Goal: Information Seeking & Learning: Learn about a topic

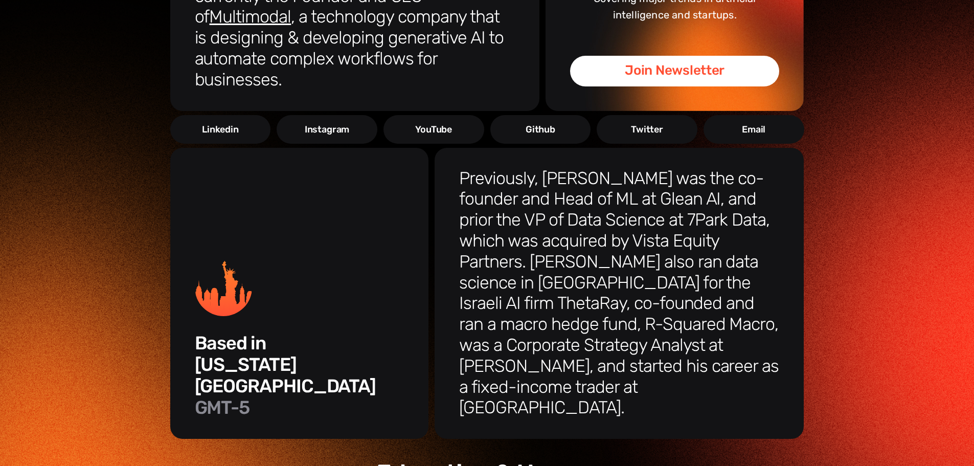
scroll to position [198, 0]
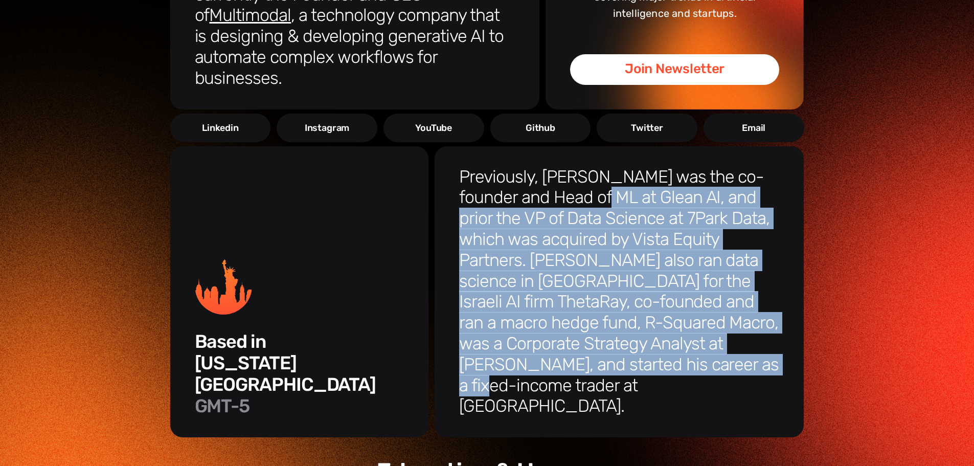
drag, startPoint x: 566, startPoint y: 172, endPoint x: 727, endPoint y: 343, distance: 234.8
click at [727, 347] on h3 "Previously, [PERSON_NAME] was the co-founder and Head of ML at Glean AI, and pr…" at bounding box center [619, 292] width 320 height 251
click at [727, 343] on h3 "Previously, [PERSON_NAME] was the co-founder and Head of ML at Glean AI, and pr…" at bounding box center [619, 292] width 320 height 251
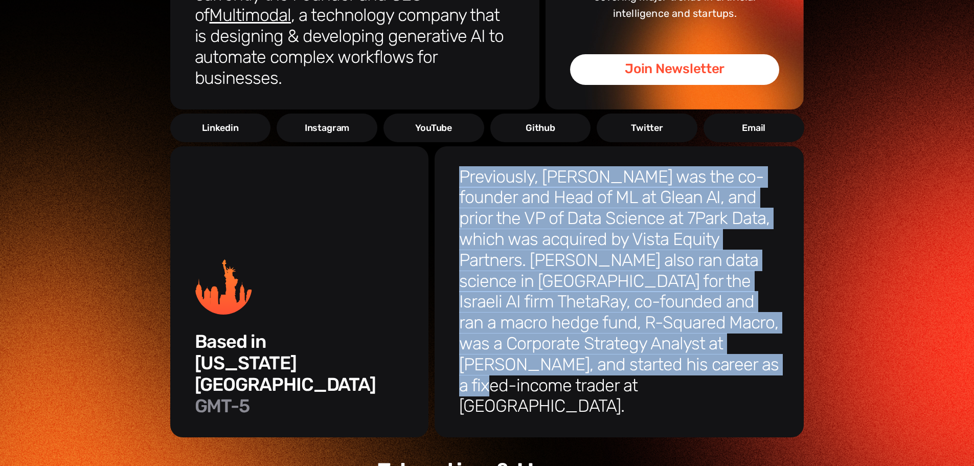
drag, startPoint x: 715, startPoint y: 343, endPoint x: 461, endPoint y: 144, distance: 322.4
click at [461, 146] on div "Previously, [PERSON_NAME] was the co-founder and Head of ML at Glean AI, and pr…" at bounding box center [619, 291] width 369 height 291
click at [683, 236] on h3 "Previously, [PERSON_NAME] was the co-founder and Head of ML at Glean AI, and pr…" at bounding box center [619, 292] width 320 height 251
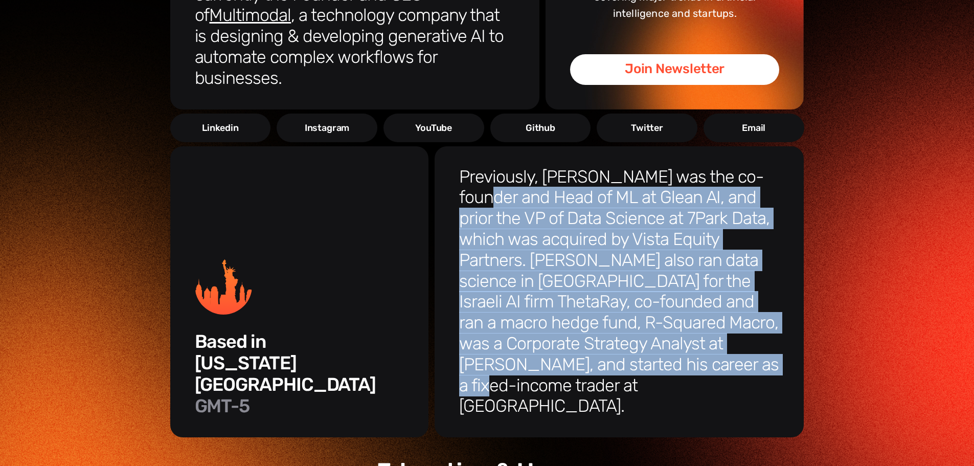
drag, startPoint x: 684, startPoint y: 348, endPoint x: 460, endPoint y: 175, distance: 282.8
click at [460, 175] on h3 "Previously, [PERSON_NAME] was the co-founder and Head of ML at Glean AI, and pr…" at bounding box center [619, 292] width 320 height 251
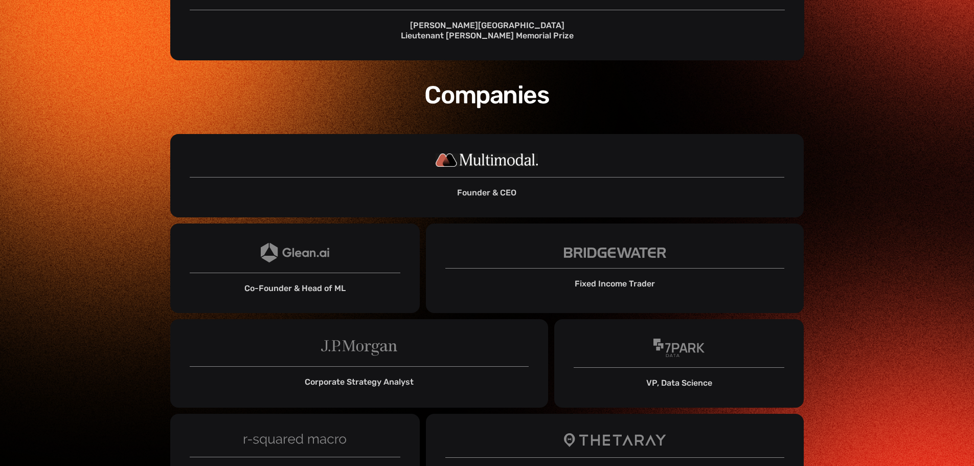
scroll to position [757, 0]
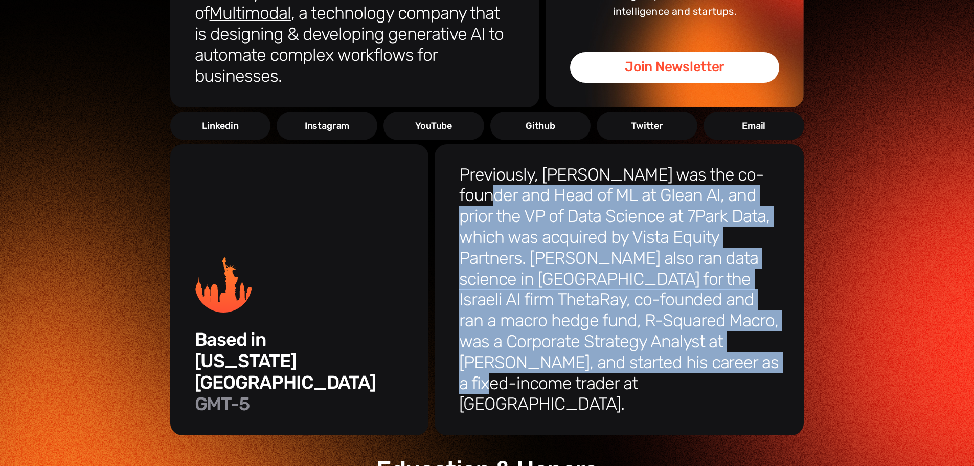
click at [717, 266] on h3 "Previously, [PERSON_NAME] was the co-founder and Head of ML at Glean AI, and pr…" at bounding box center [619, 290] width 320 height 251
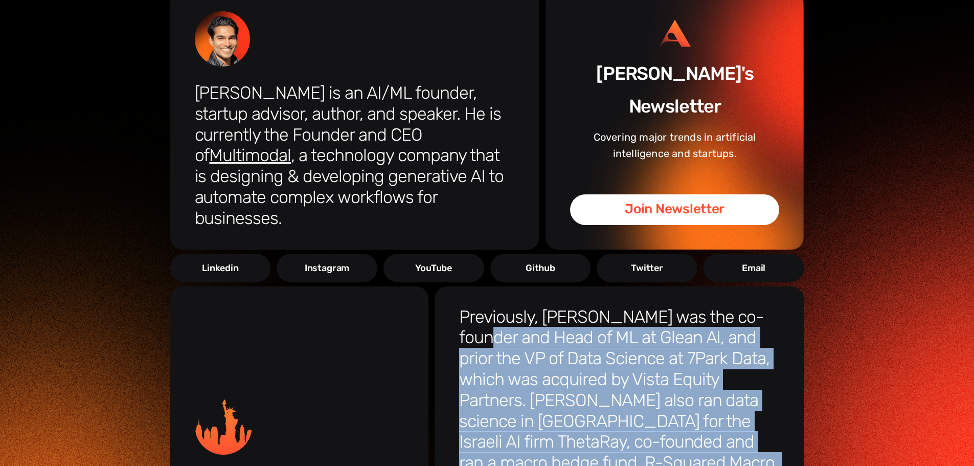
scroll to position [0, 0]
